Goal: Task Accomplishment & Management: Complete application form

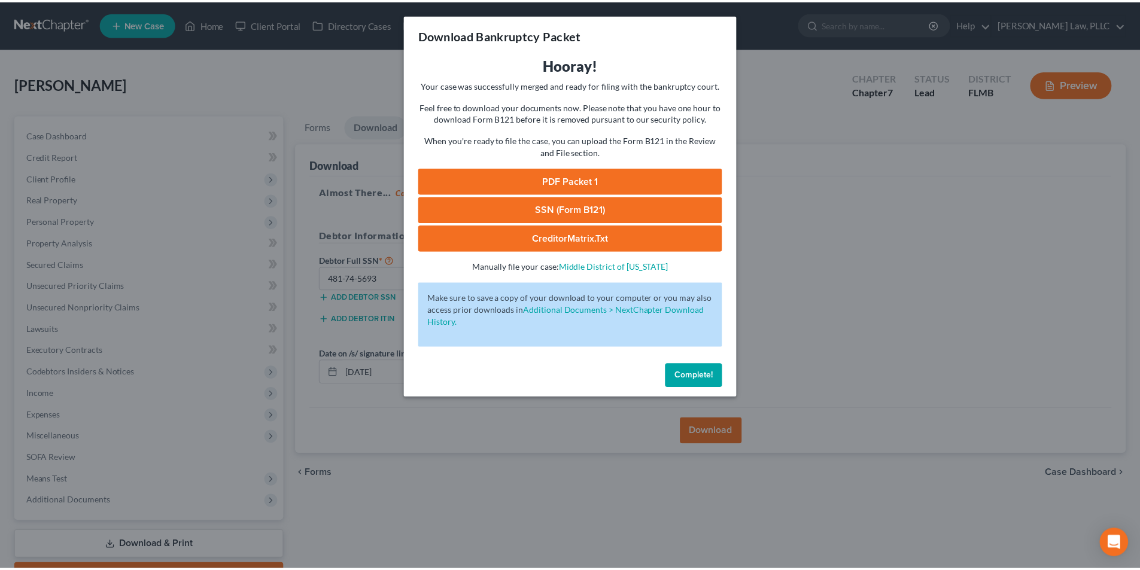
scroll to position [66, 0]
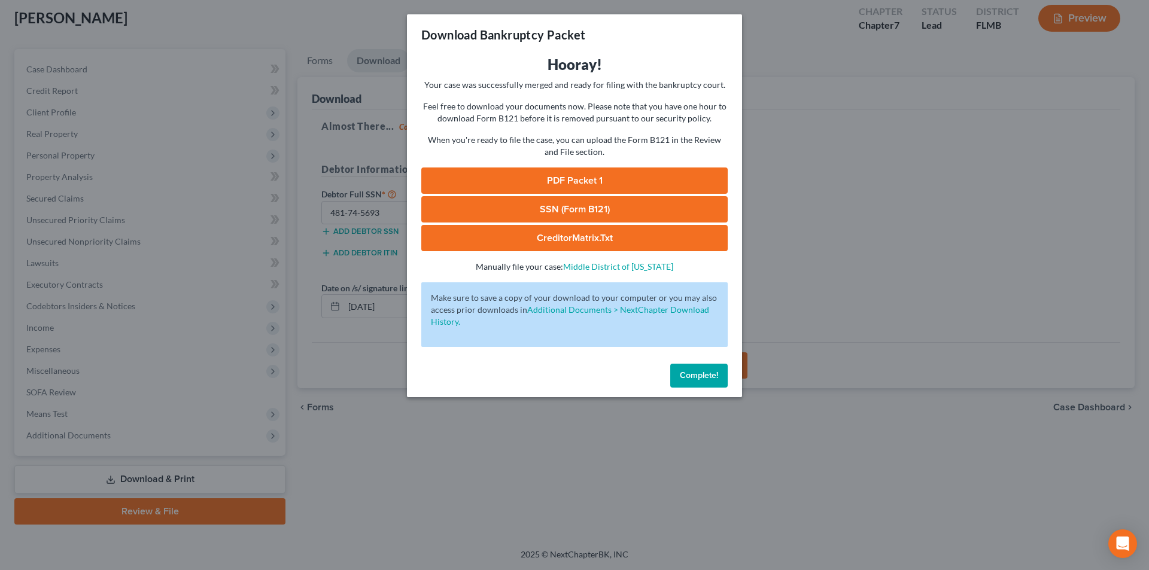
click at [693, 366] on button "Complete!" at bounding box center [698, 376] width 57 height 24
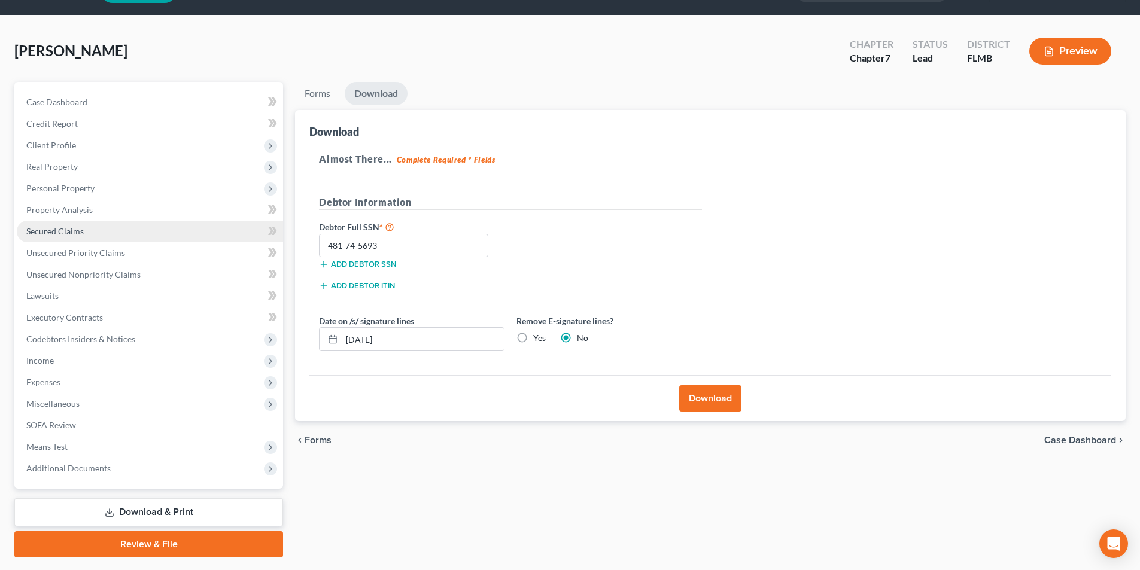
scroll to position [0, 0]
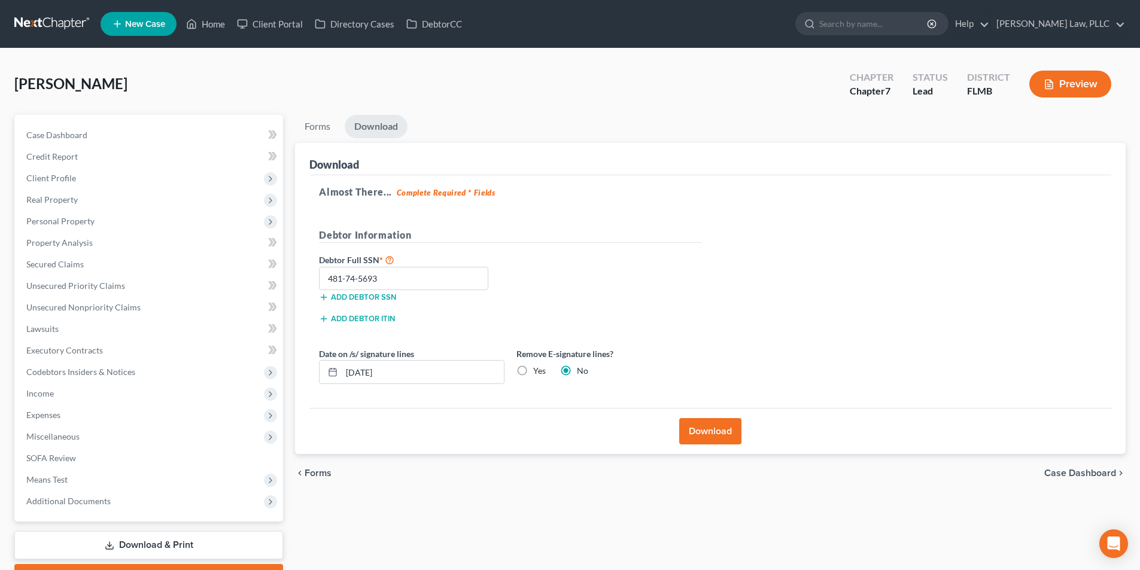
click at [71, 19] on link at bounding box center [52, 24] width 77 height 22
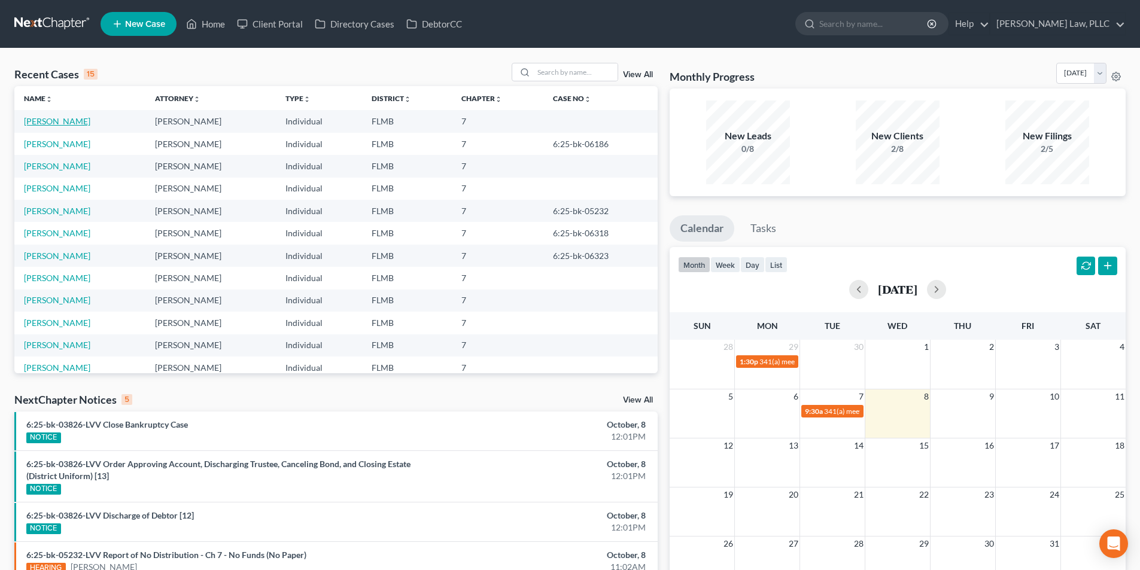
click at [50, 122] on link "[PERSON_NAME]" at bounding box center [57, 121] width 66 height 10
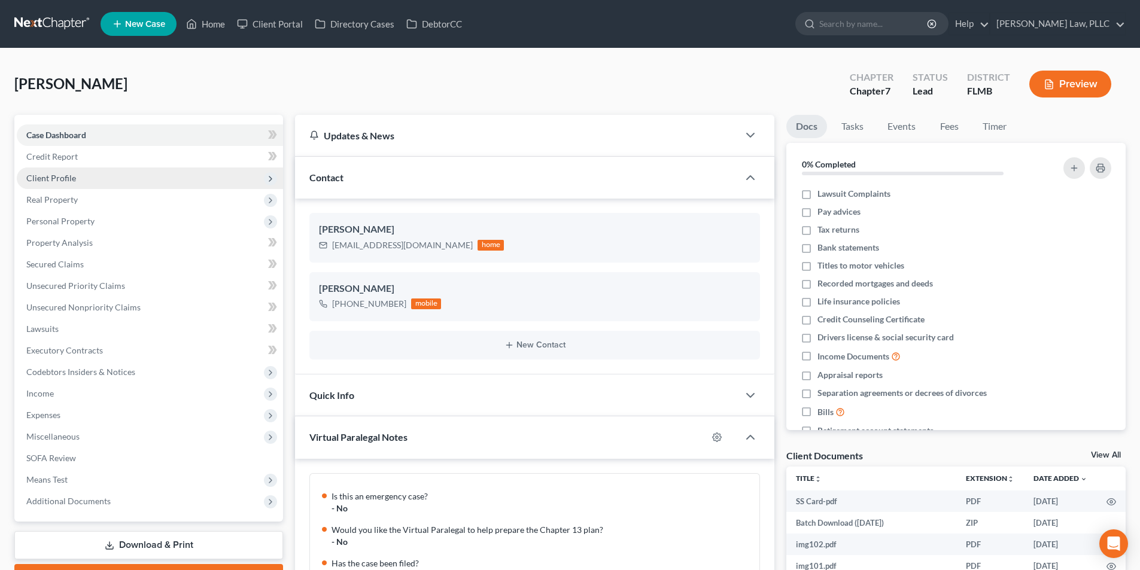
click at [60, 174] on span "Client Profile" at bounding box center [51, 178] width 50 height 10
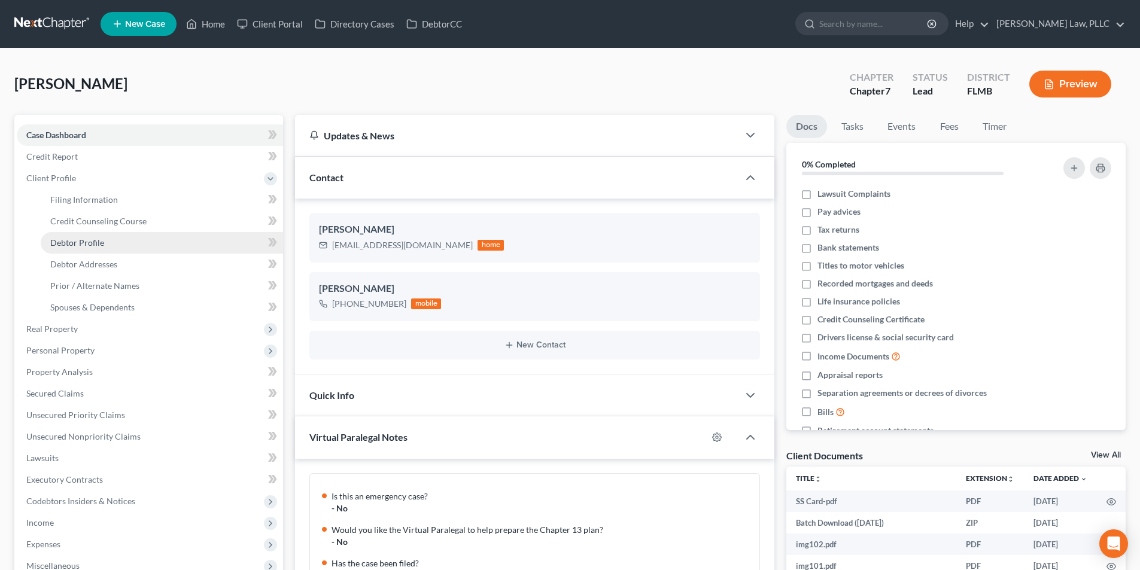
click at [101, 239] on span "Debtor Profile" at bounding box center [77, 243] width 54 height 10
select select "1"
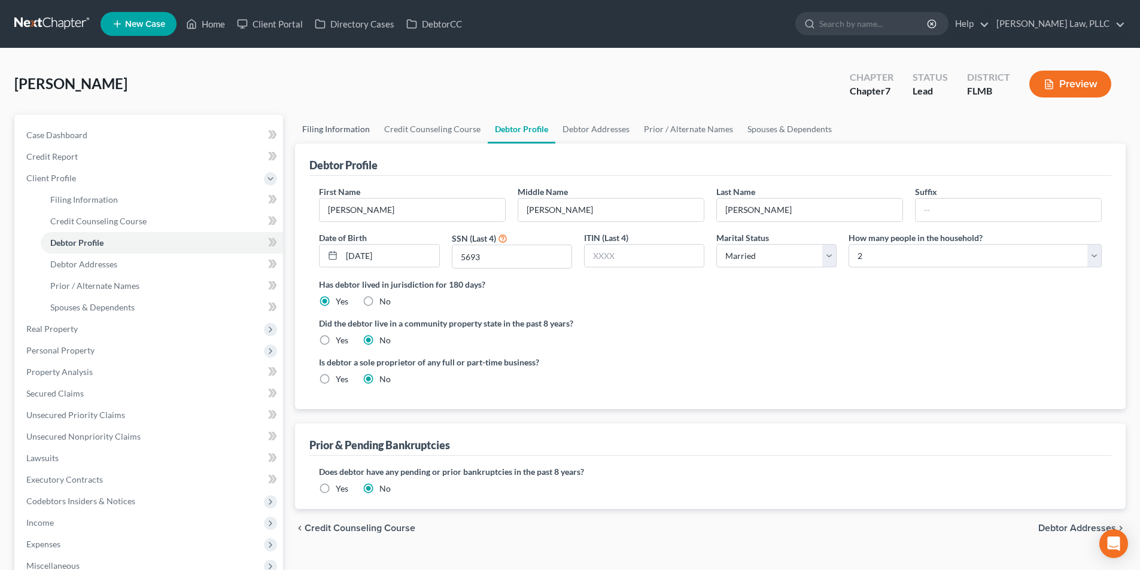
click at [334, 133] on link "Filing Information" at bounding box center [336, 129] width 82 height 29
select select "1"
select select "0"
select select "9"
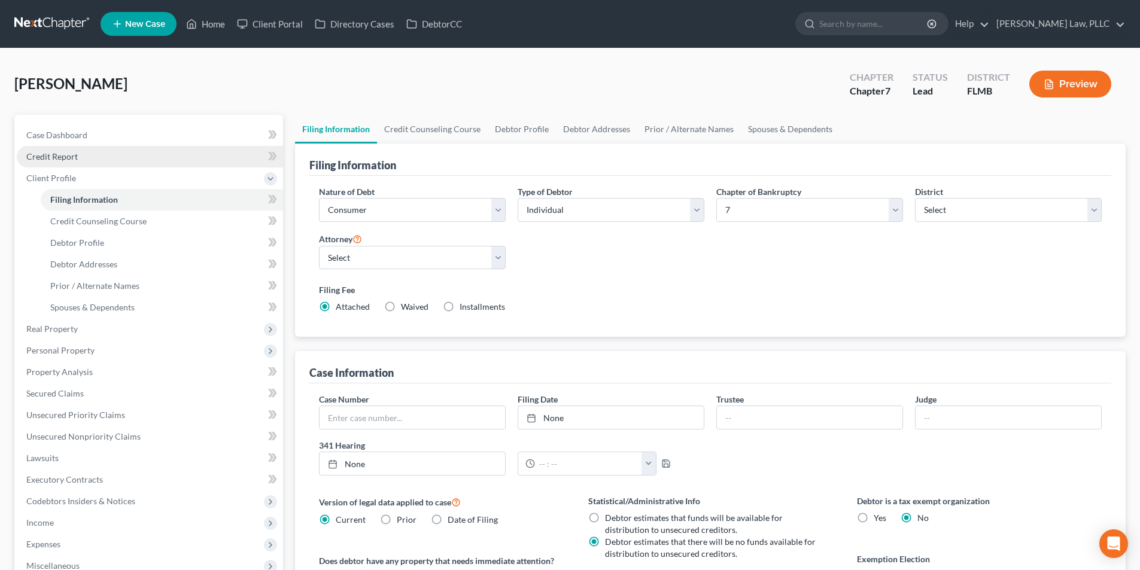
click at [37, 153] on span "Credit Report" at bounding box center [51, 156] width 51 height 10
